Goal: Complete application form

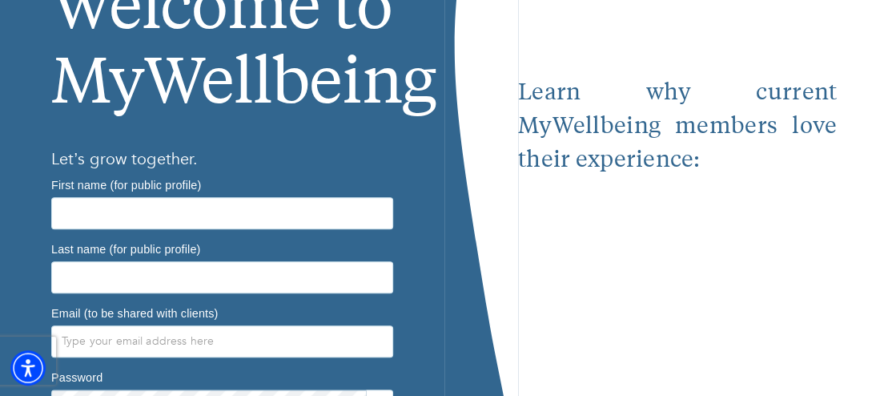
scroll to position [163, 0]
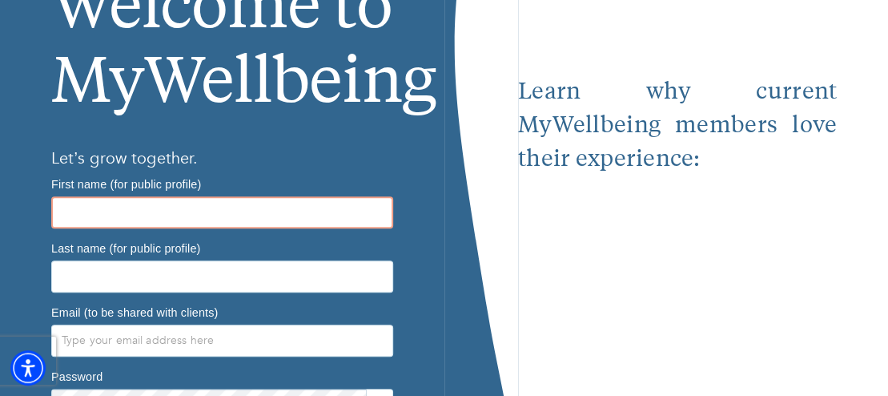
click at [181, 207] on input "text" at bounding box center [222, 212] width 342 height 32
type input "[PERSON_NAME]"
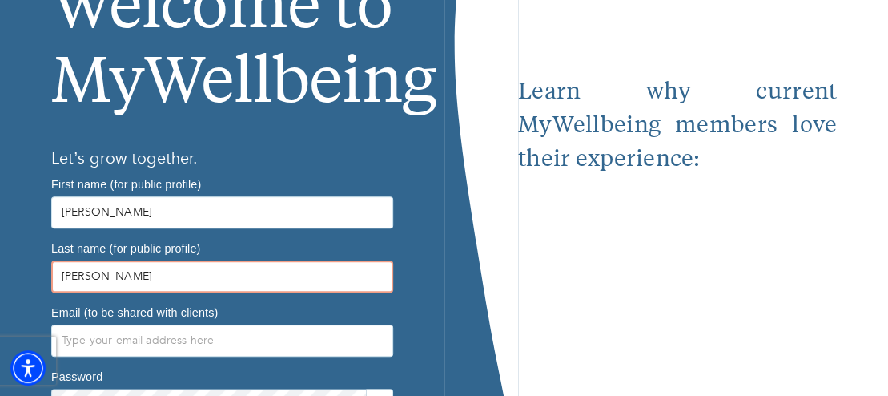
type input "[PERSON_NAME]"
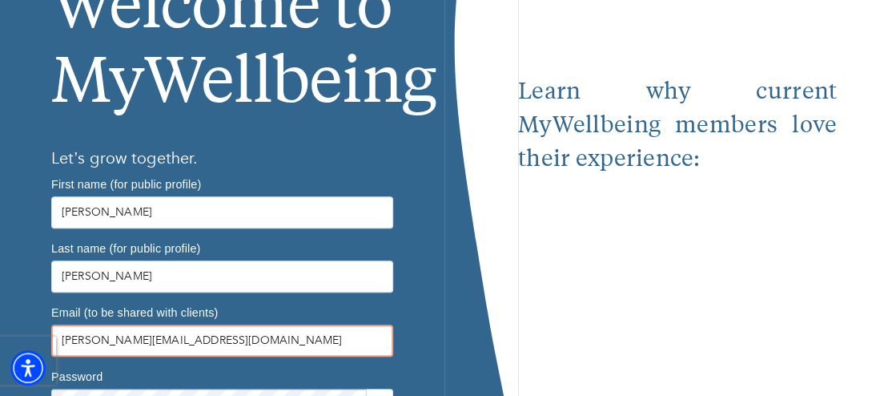
type input "[PERSON_NAME][EMAIL_ADDRESS][DOMAIN_NAME]"
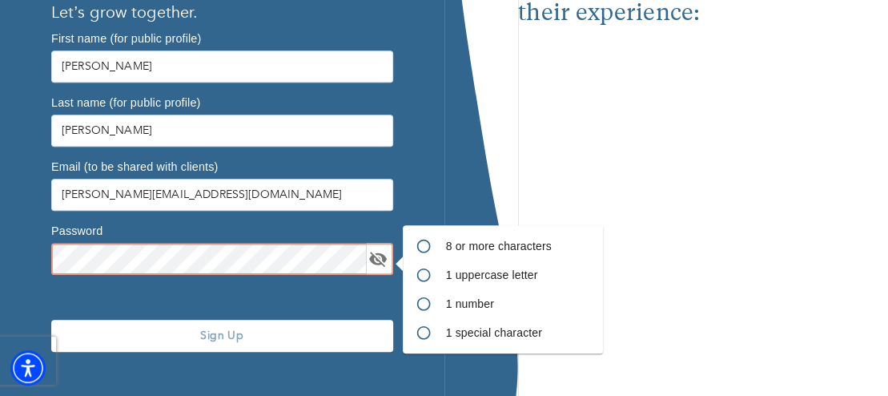
scroll to position [333, 0]
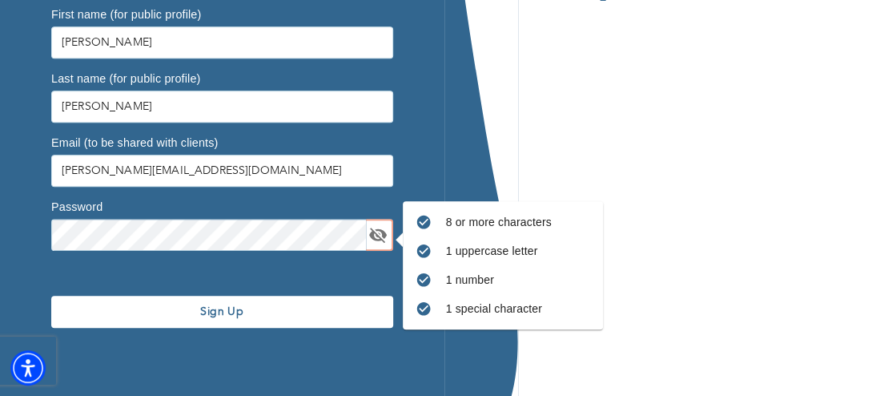
click at [205, 305] on span "Sign Up" at bounding box center [222, 311] width 329 height 15
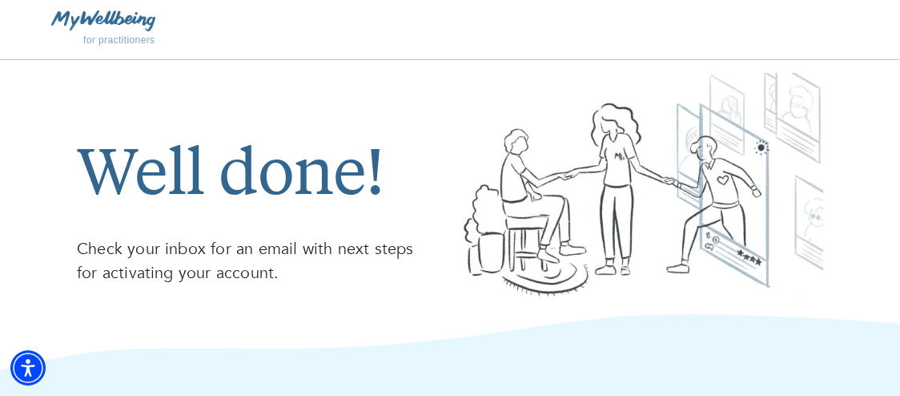
click at [118, 22] on img at bounding box center [103, 20] width 104 height 20
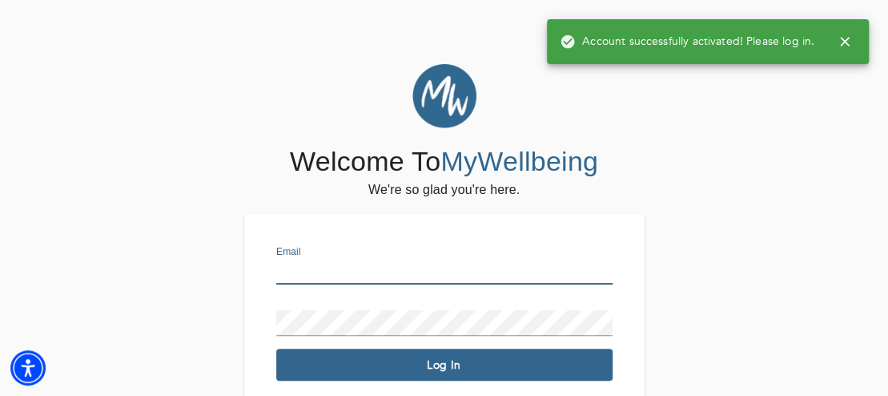
click at [390, 266] on input "text" at bounding box center [444, 272] width 336 height 26
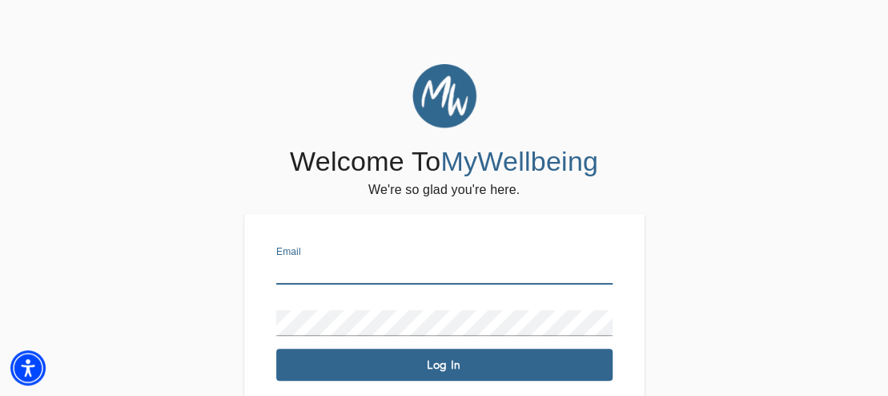
type input "[PERSON_NAME][EMAIL_ADDRESS][DOMAIN_NAME]"
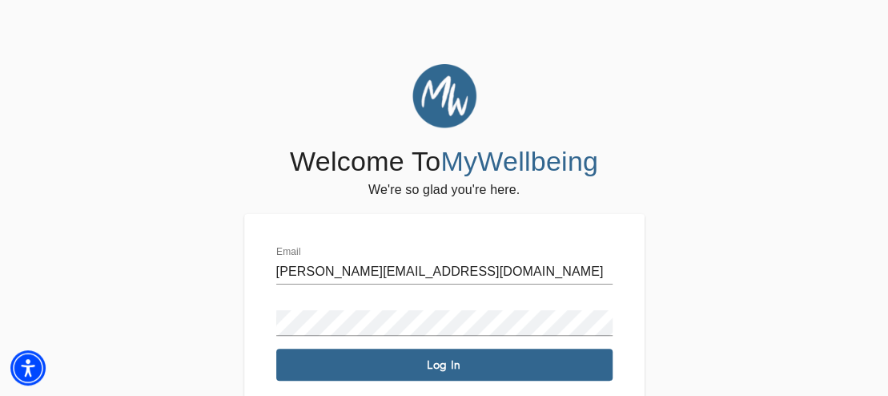
click at [397, 309] on div "Password" at bounding box center [444, 316] width 336 height 38
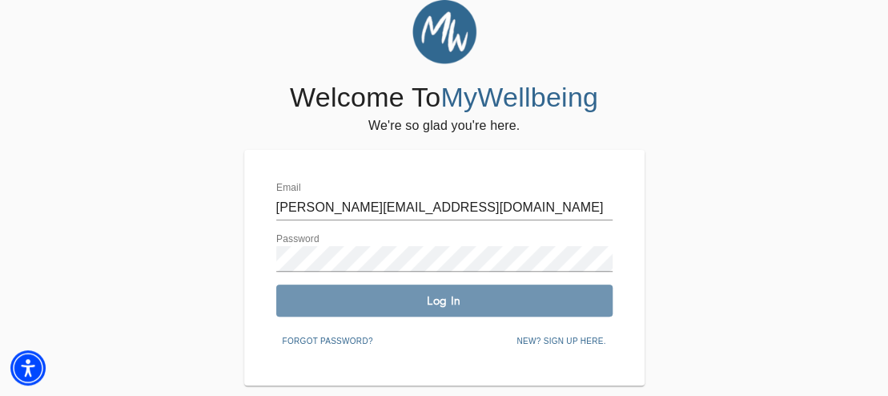
click at [403, 308] on button "Log In" at bounding box center [444, 300] width 336 height 32
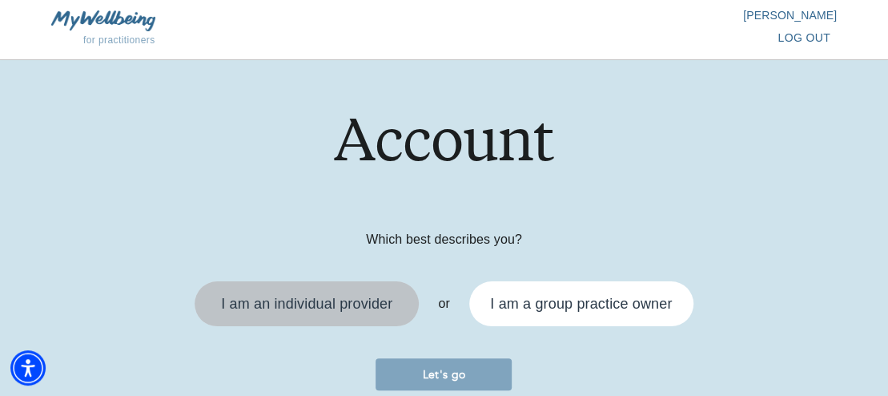
click at [321, 306] on div "I am an individual provider" at bounding box center [306, 303] width 171 height 14
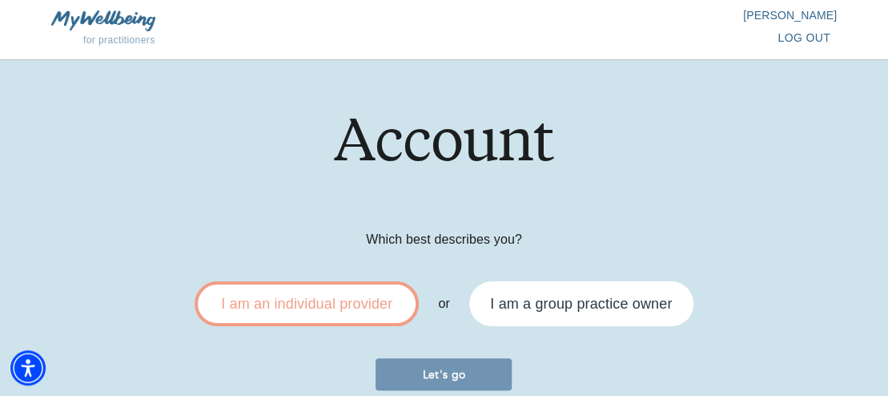
click at [413, 371] on span "Let's go" at bounding box center [443, 374] width 123 height 15
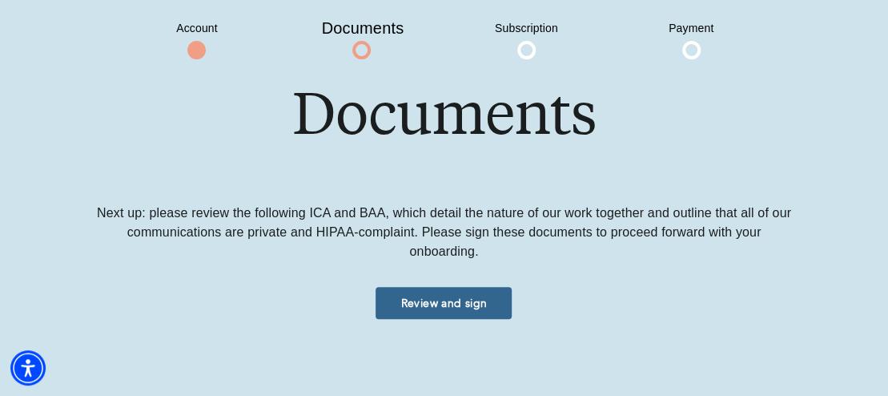
scroll to position [65, 0]
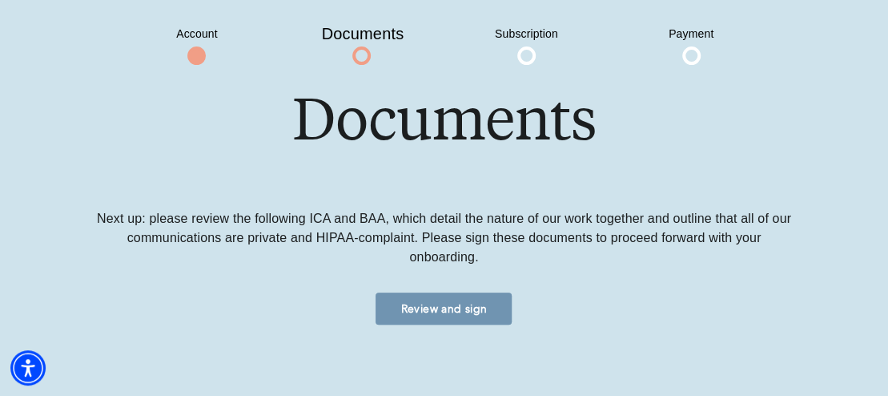
click at [445, 305] on span "Review and sign" at bounding box center [443, 308] width 123 height 15
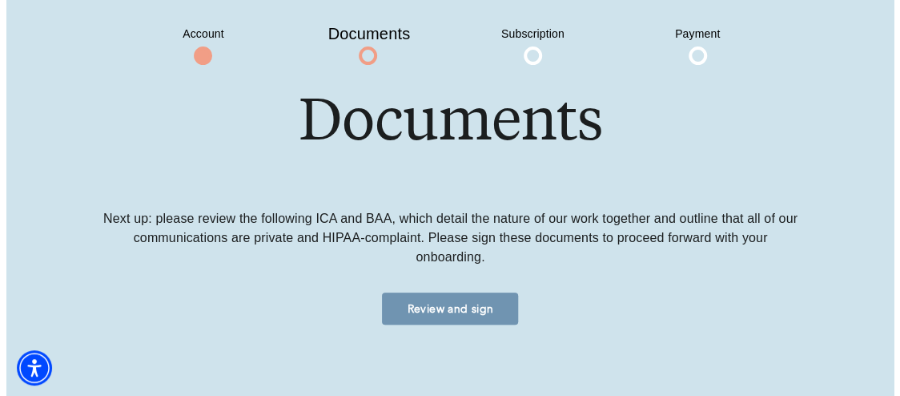
scroll to position [0, 0]
